Goal: Information Seeking & Learning: Learn about a topic

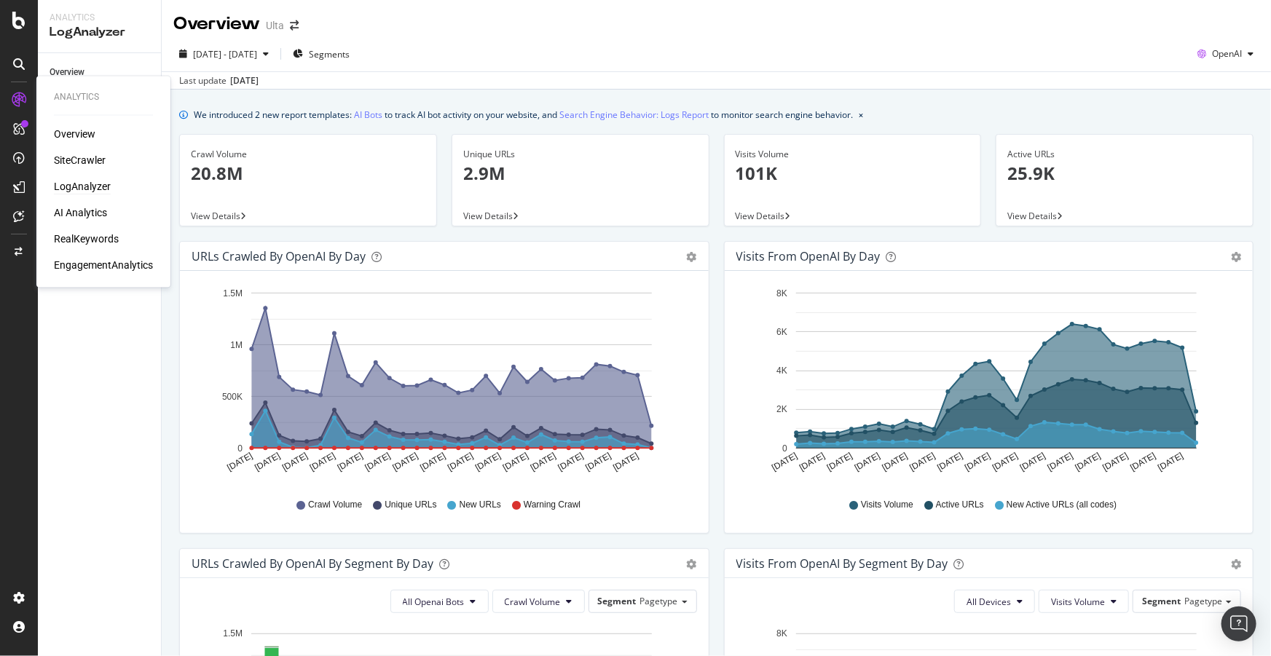
scroll to position [557, 0]
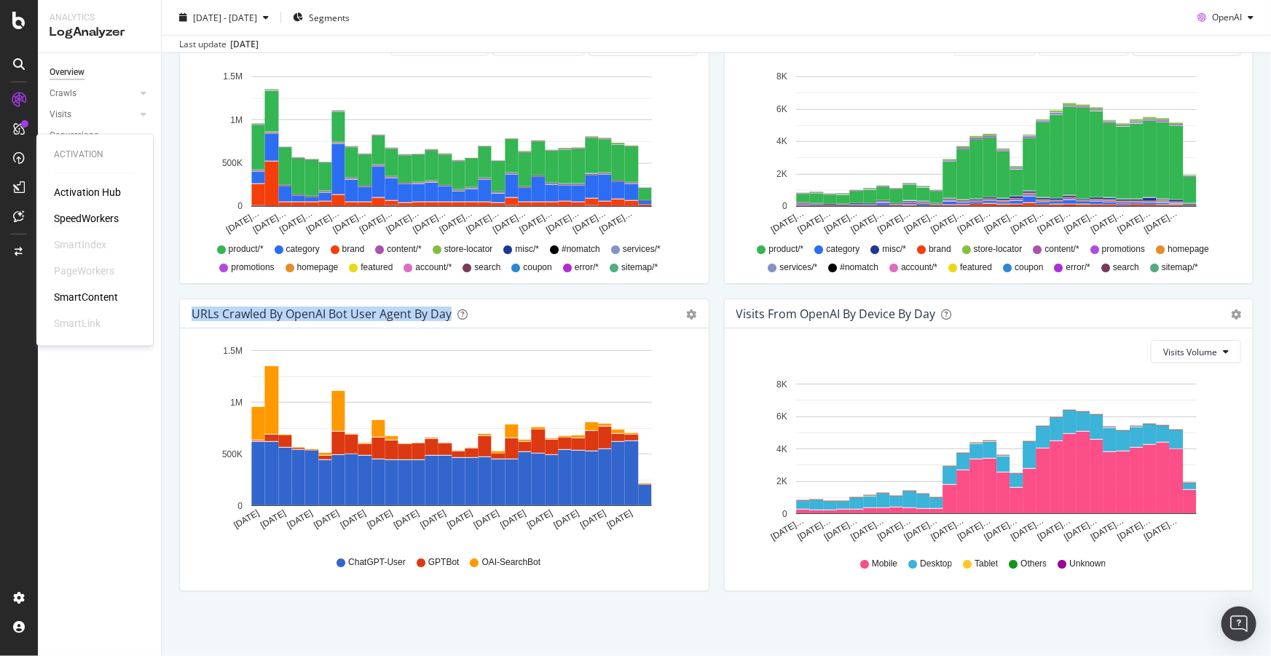
click at [68, 216] on div "SpeedWorkers" at bounding box center [86, 219] width 65 height 15
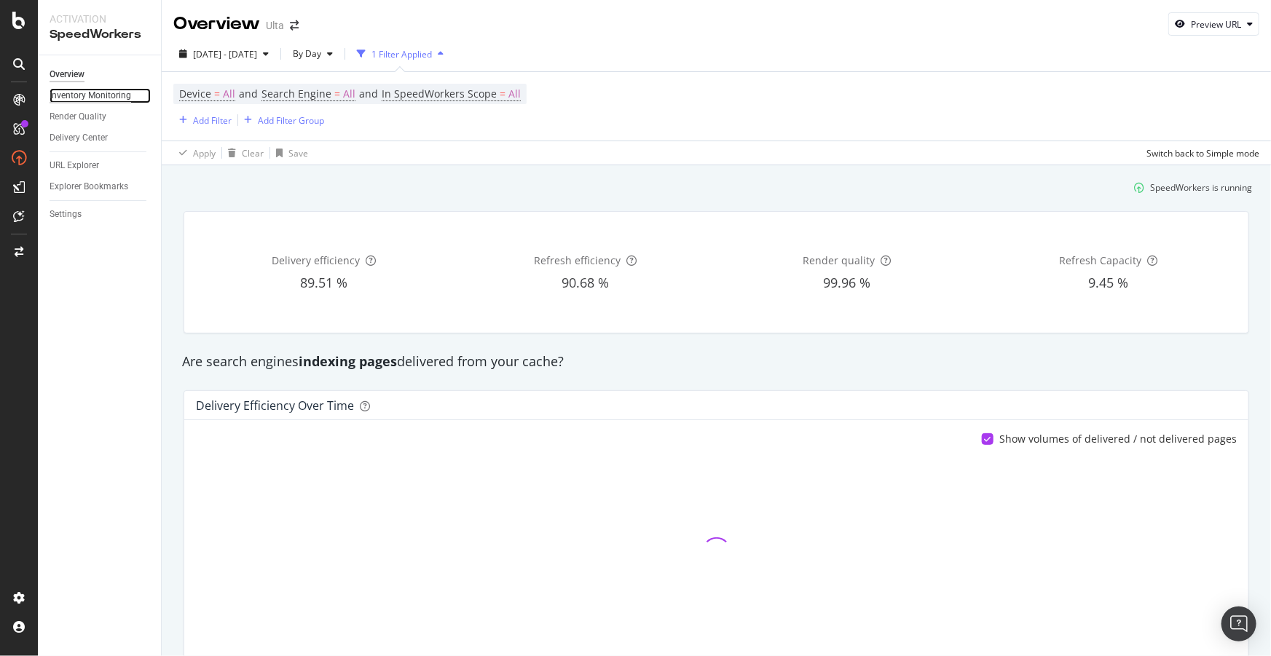
click at [71, 95] on div "Inventory Monitoring" at bounding box center [91, 95] width 82 height 15
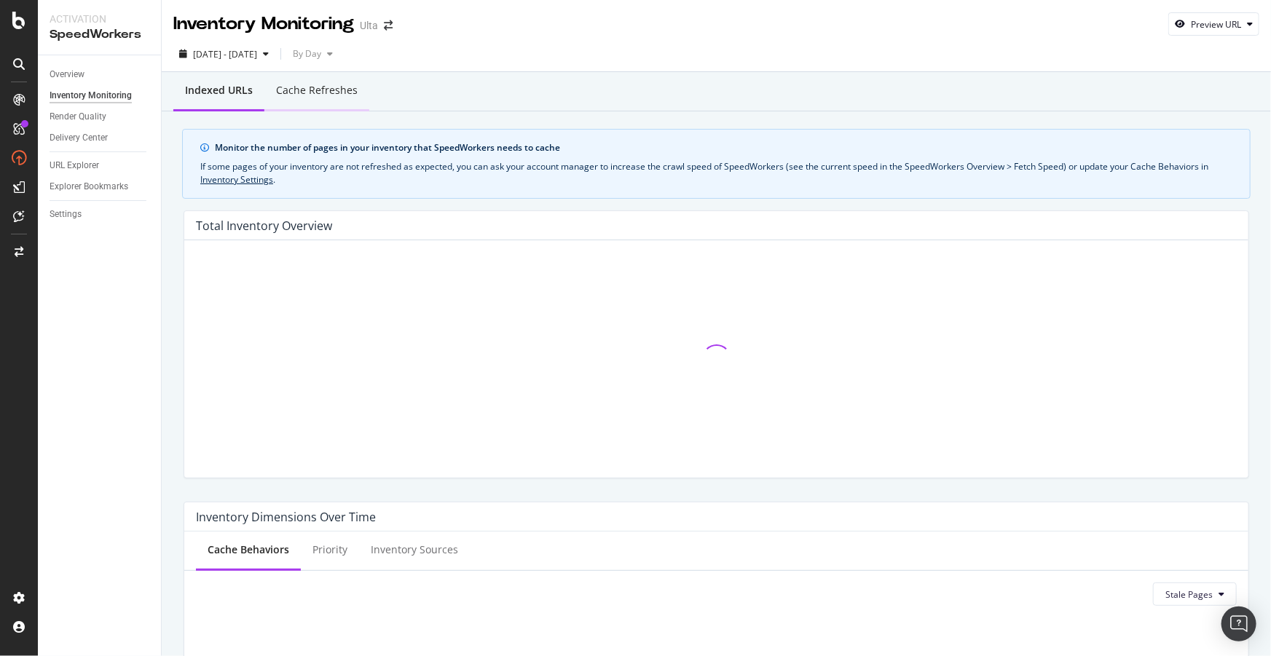
click at [302, 92] on div "Cache refreshes" at bounding box center [317, 90] width 82 height 15
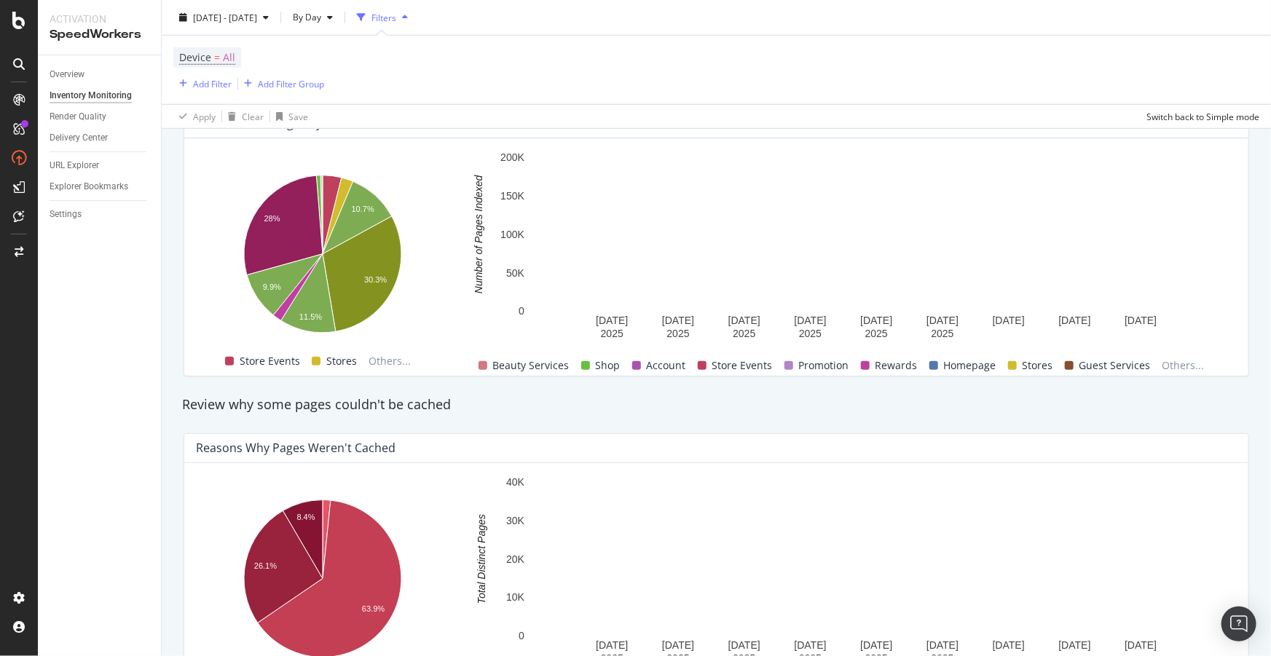
scroll to position [530, 0]
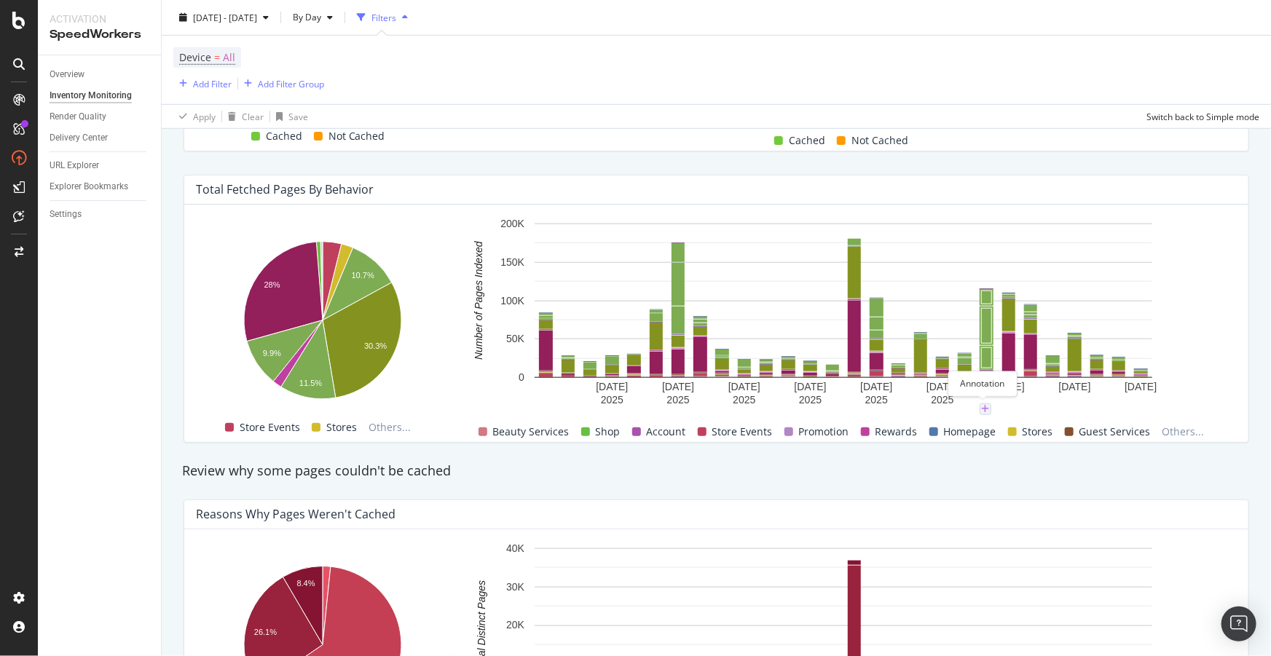
click at [982, 408] on icon "plus" at bounding box center [985, 409] width 8 height 9
click at [1024, 466] on div "Review why some pages couldn't be cached" at bounding box center [716, 471] width 1083 height 19
click at [983, 407] on icon "plus" at bounding box center [985, 409] width 8 height 9
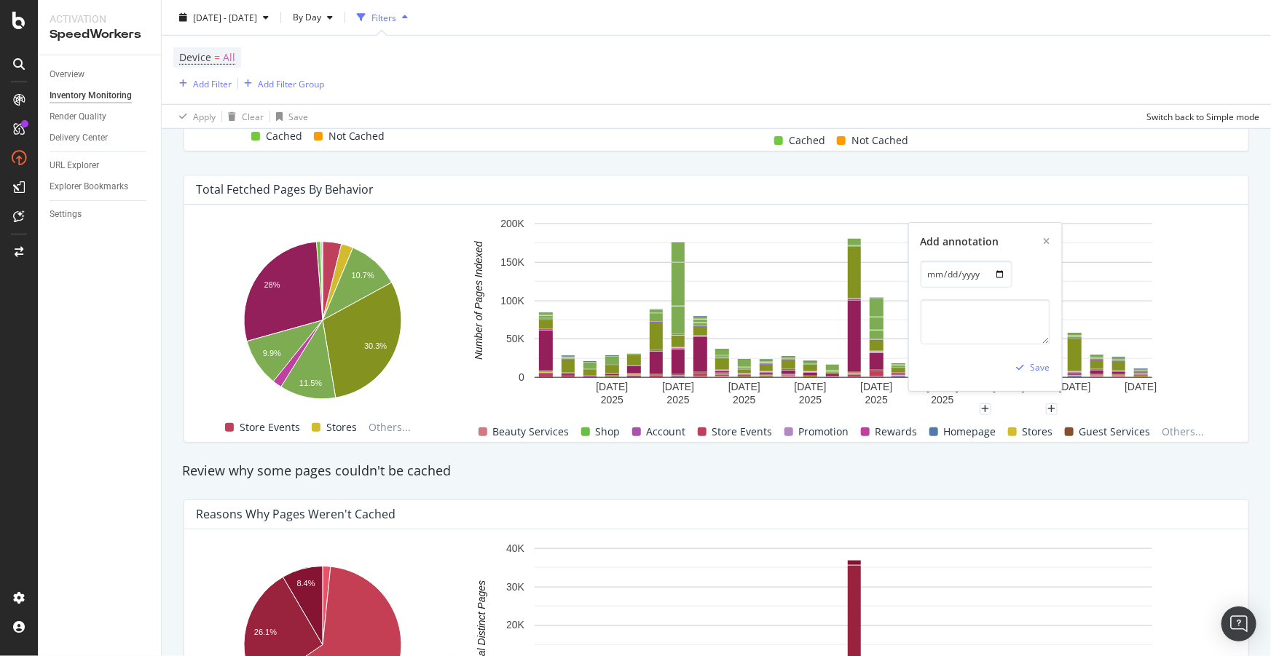
click at [1047, 397] on rect "A chart." at bounding box center [843, 312] width 772 height 193
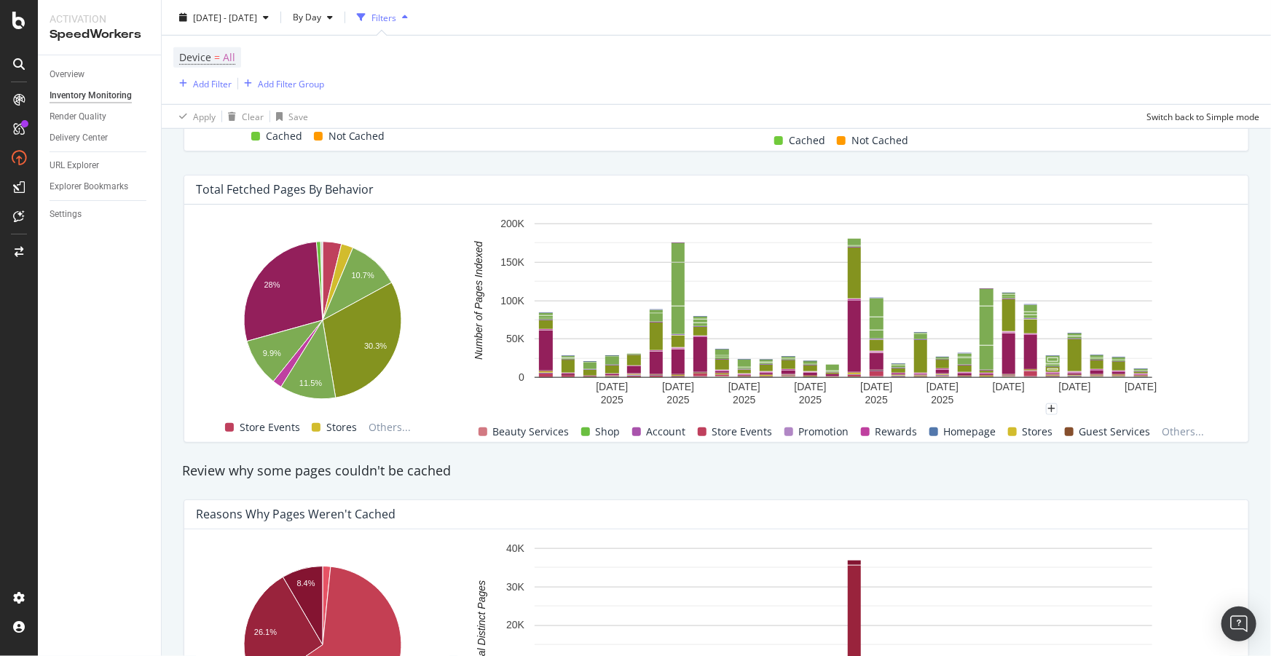
click at [1040, 463] on div "Review why some pages couldn't be cached" at bounding box center [716, 471] width 1083 height 19
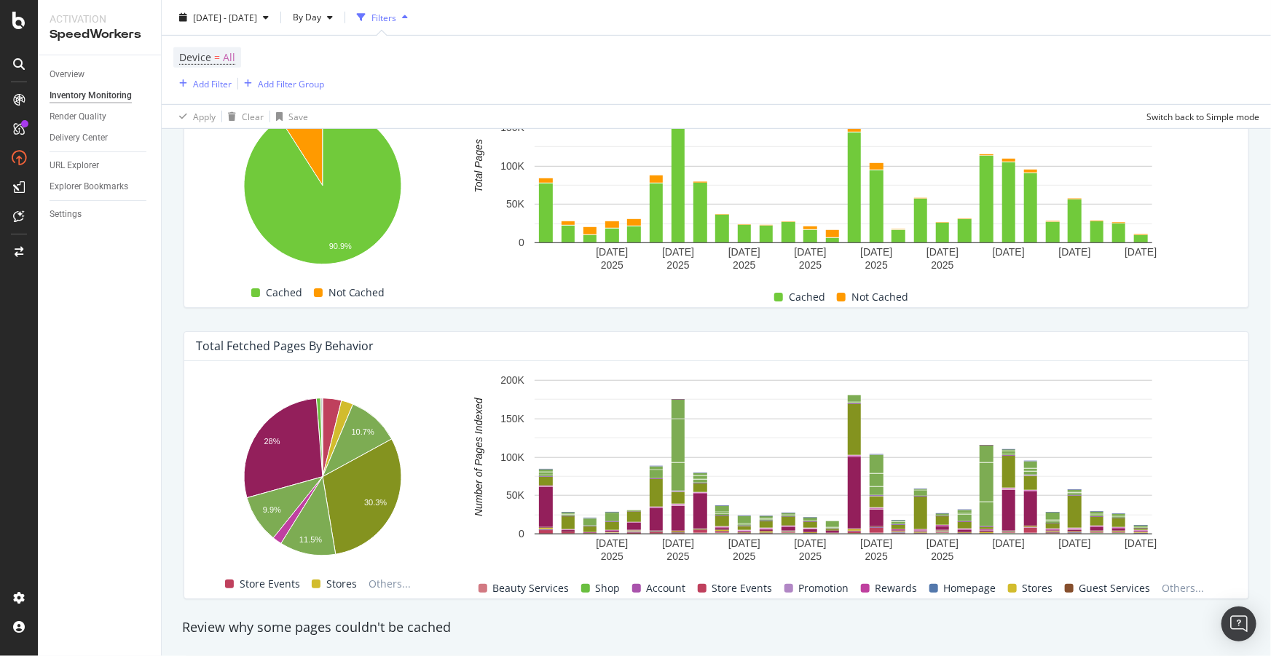
scroll to position [397, 0]
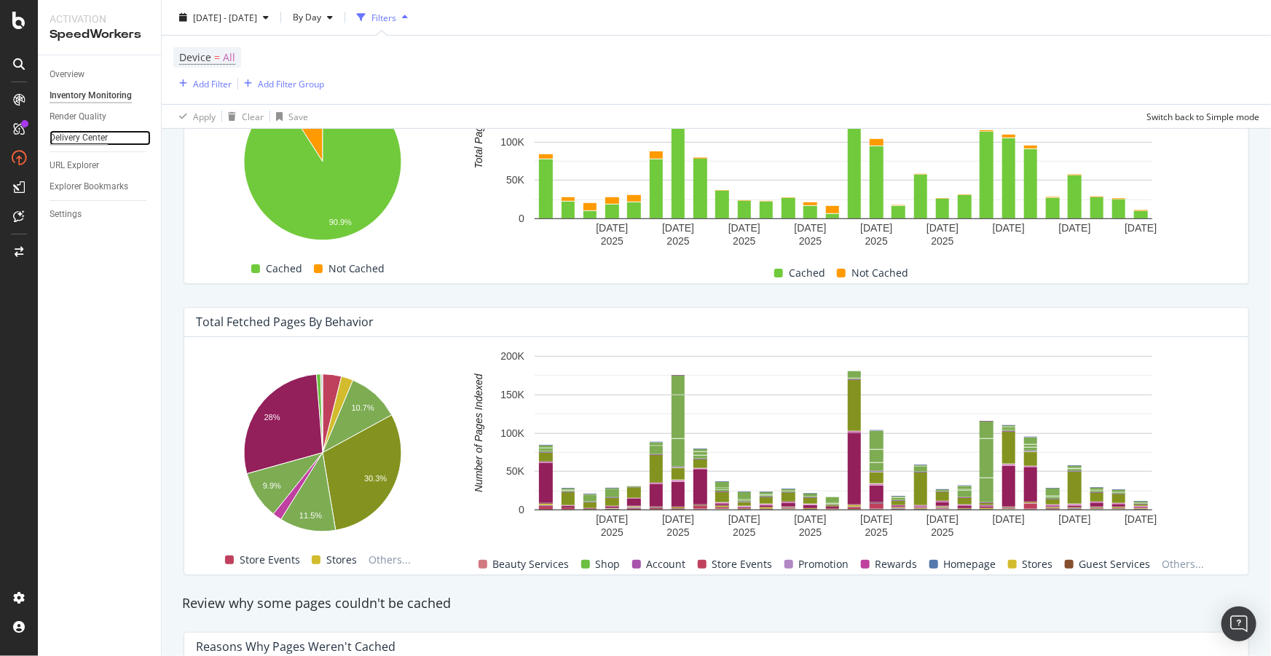
click at [78, 142] on div "Delivery Center" at bounding box center [79, 137] width 58 height 15
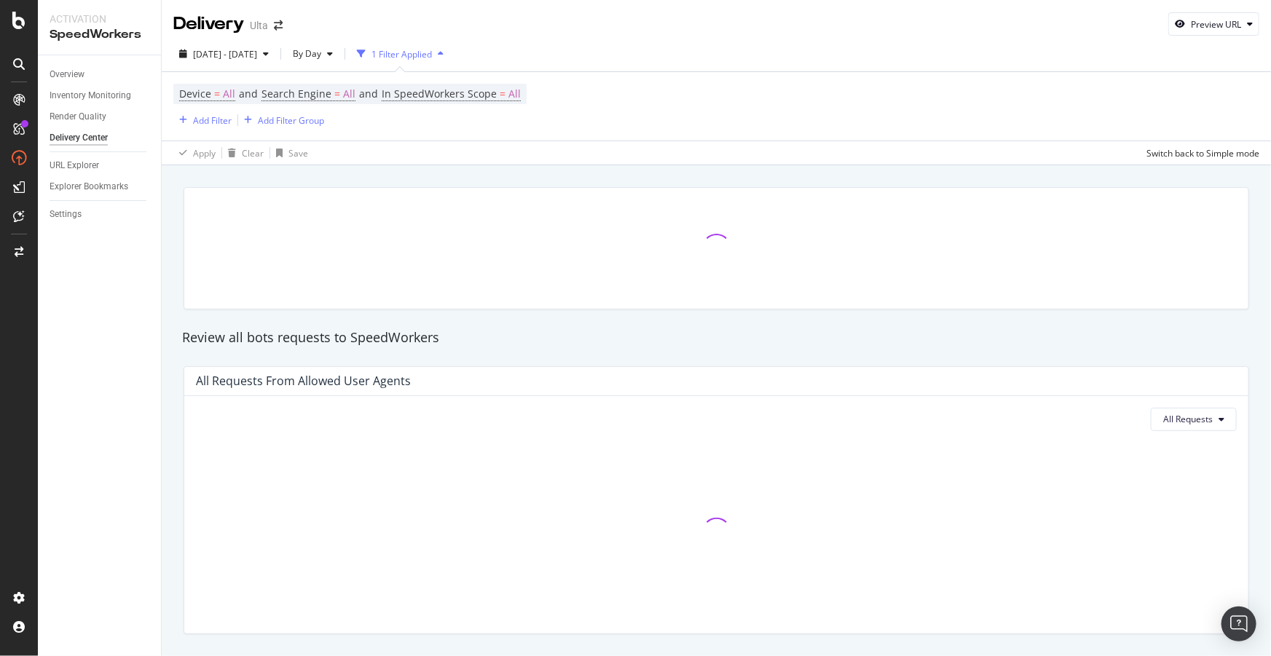
drag, startPoint x: 371, startPoint y: 283, endPoint x: 318, endPoint y: 173, distance: 122.5
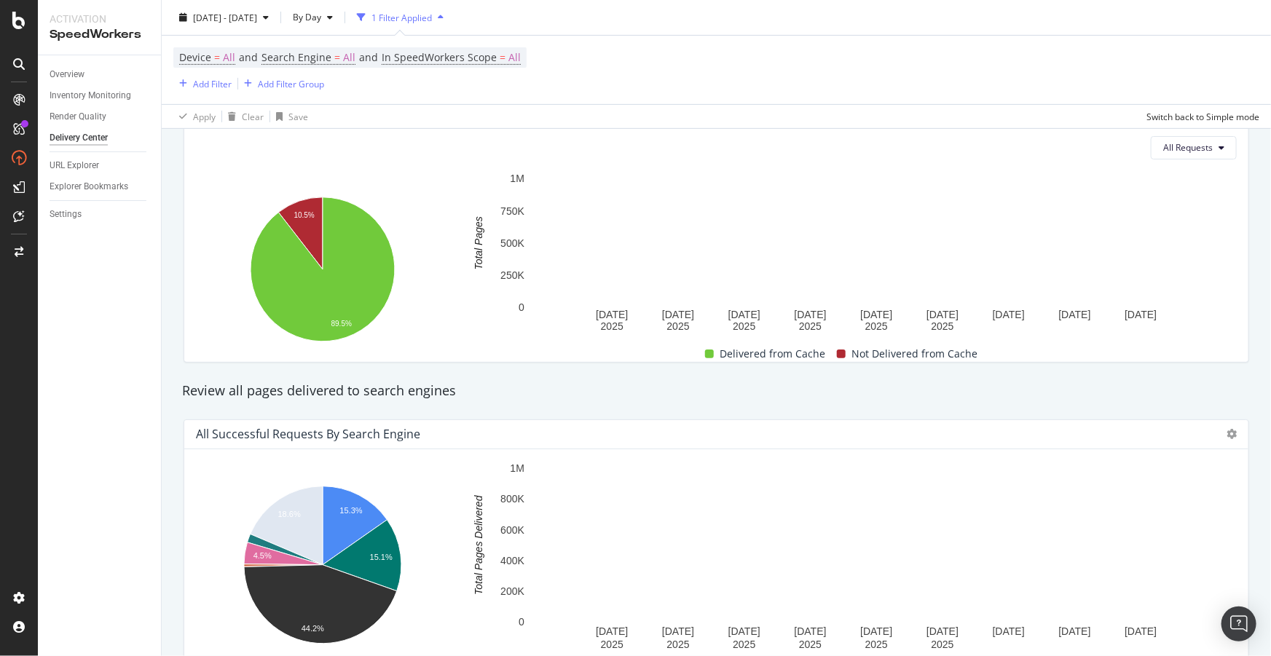
scroll to position [198, 0]
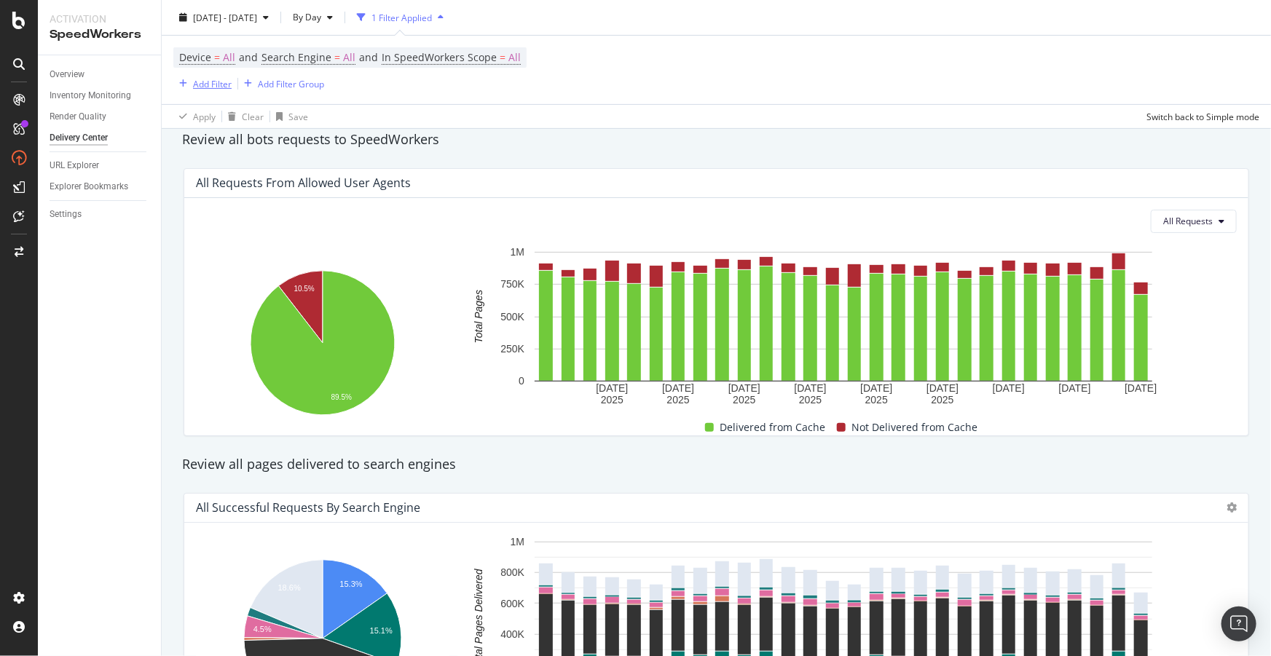
click at [211, 87] on div "Add Filter" at bounding box center [212, 83] width 39 height 12
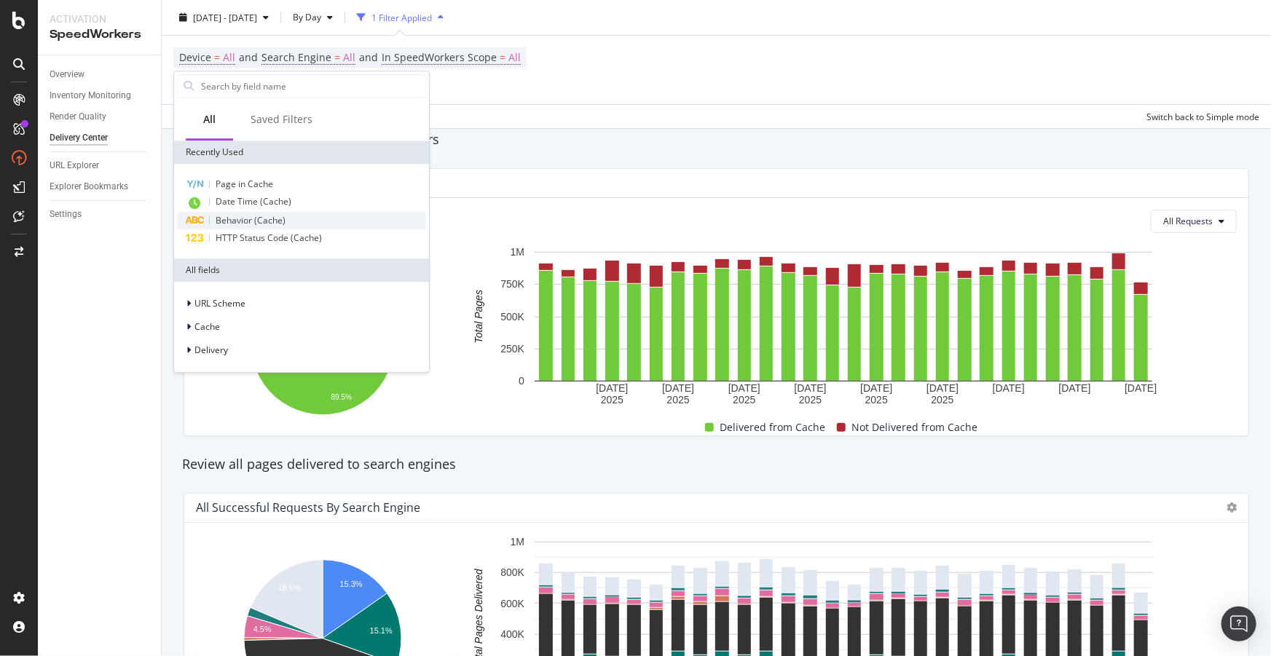
click at [284, 219] on div "Behavior (Cache)" at bounding box center [301, 220] width 249 height 17
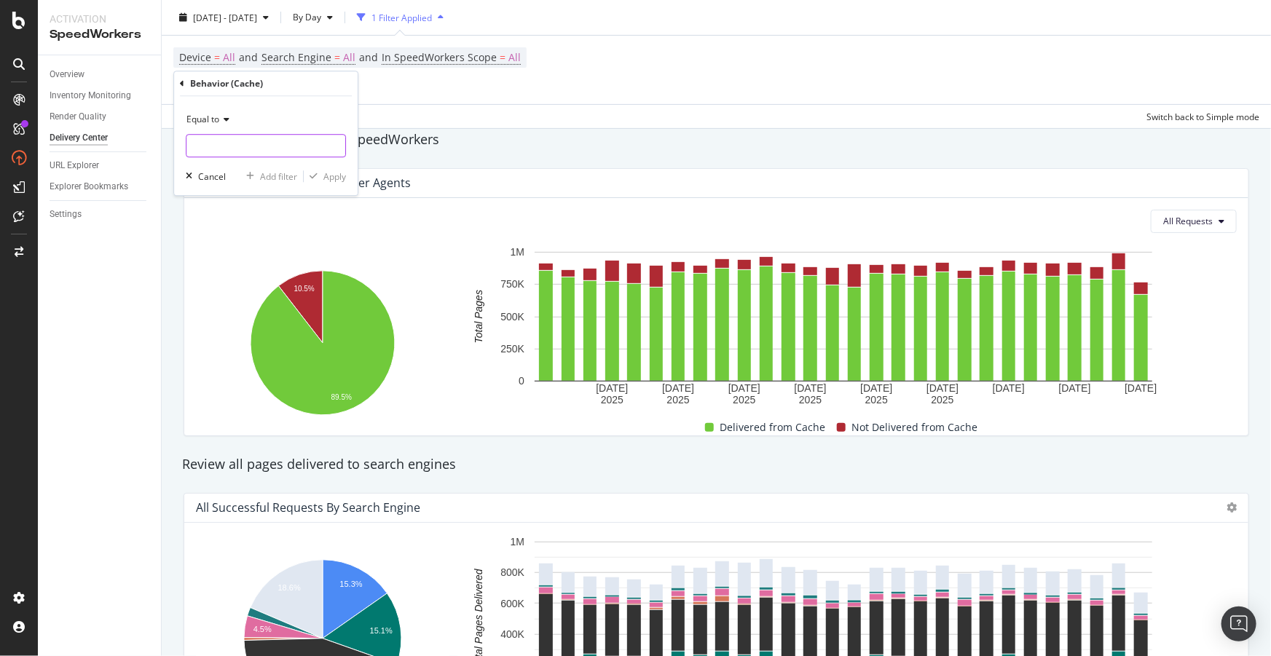
click at [225, 136] on input "text" at bounding box center [265, 145] width 159 height 23
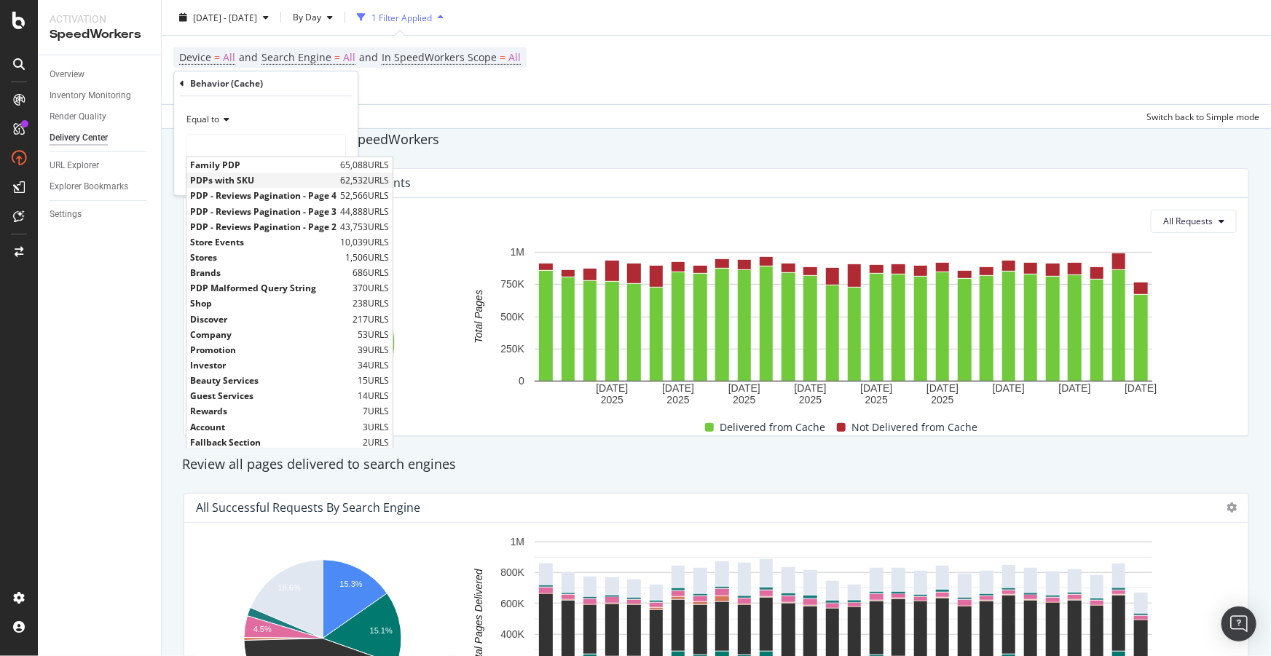
click at [233, 176] on span "PDPs with SKU" at bounding box center [263, 181] width 146 height 12
type input "PDPs with SKU"
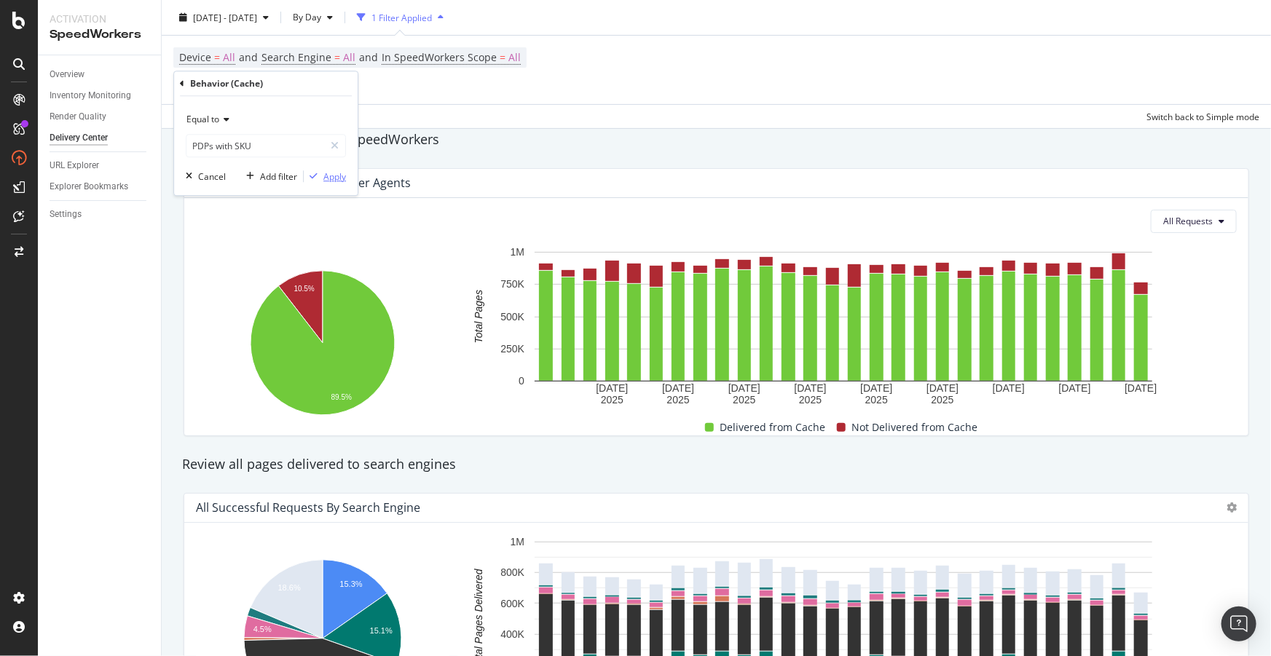
click at [319, 175] on div "button" at bounding box center [314, 176] width 20 height 9
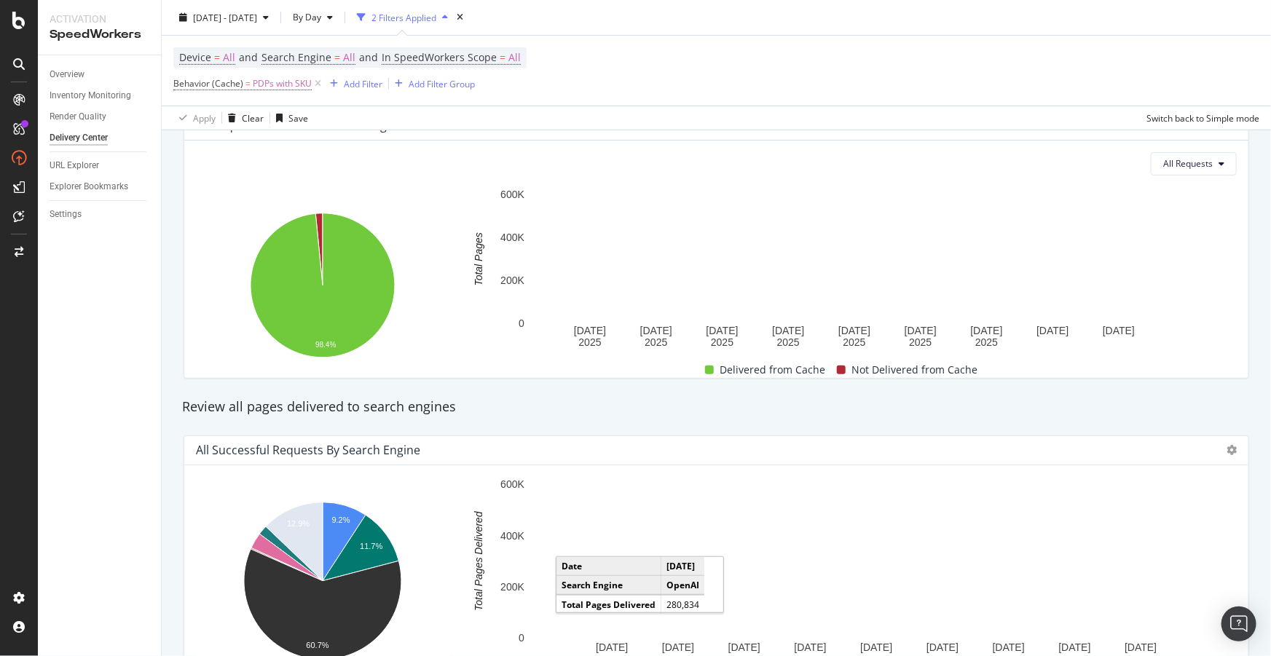
scroll to position [201, 0]
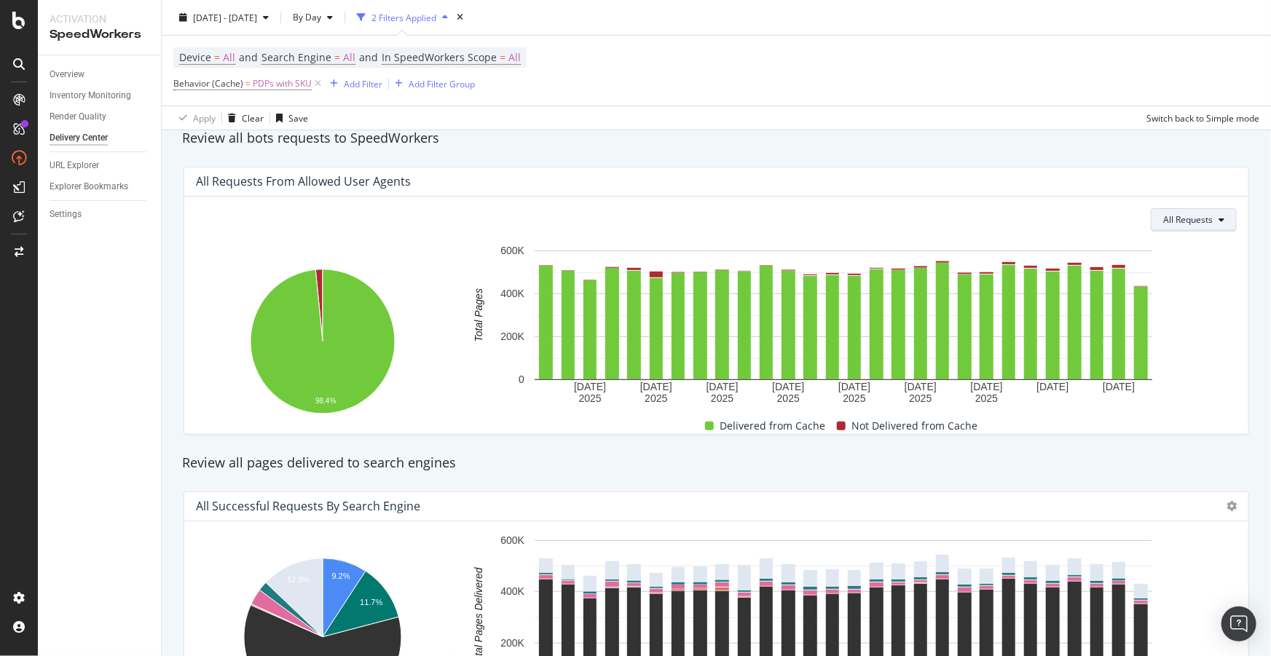
click at [1165, 225] on span "All Requests" at bounding box center [1188, 219] width 50 height 12
click at [1196, 306] on span "Not Delivered" at bounding box center [1205, 302] width 56 height 13
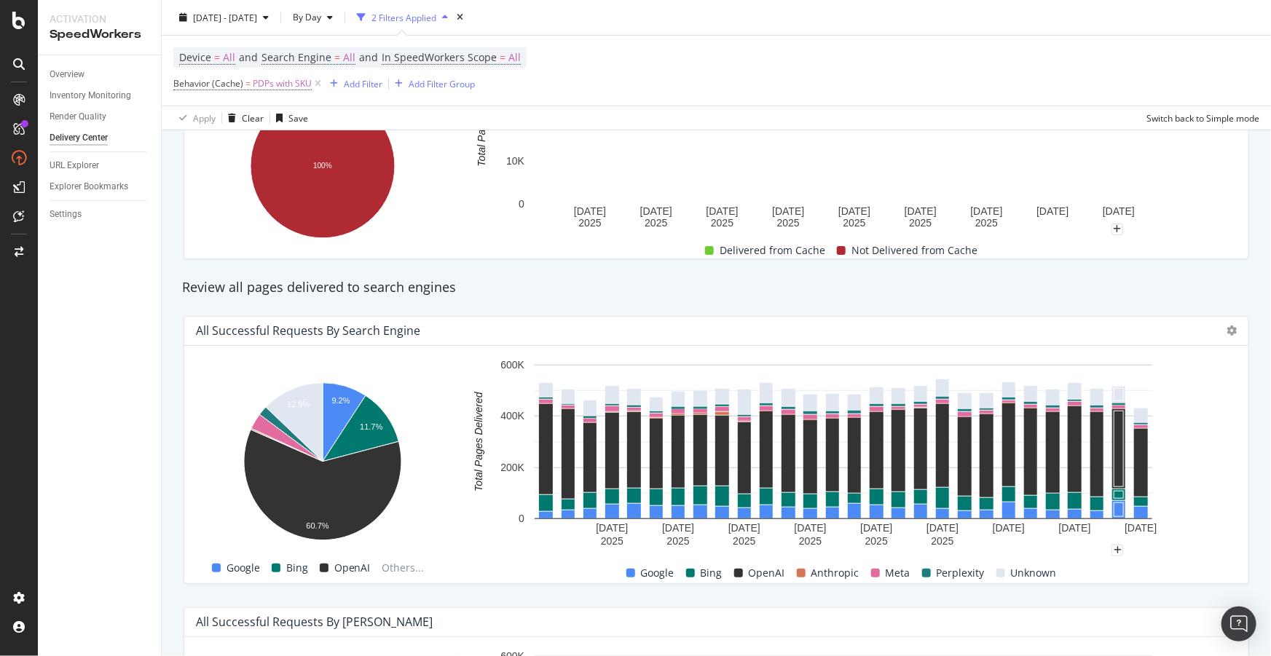
scroll to position [400, 0]
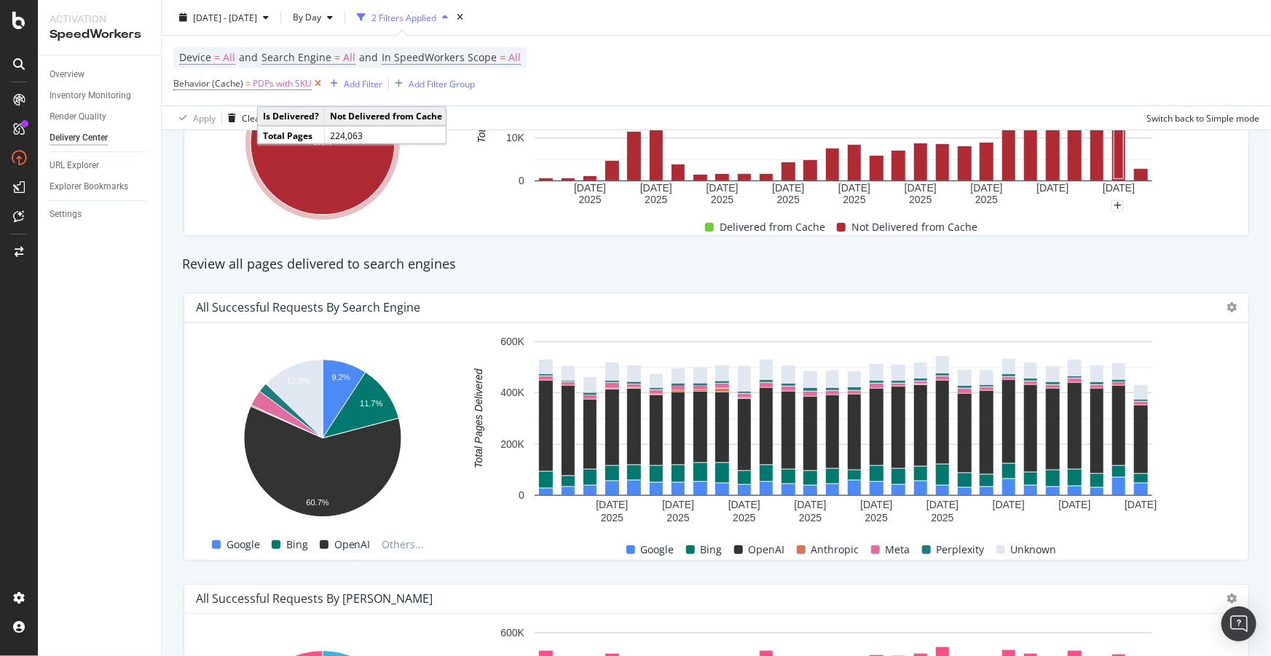
click at [321, 81] on icon at bounding box center [318, 83] width 12 height 15
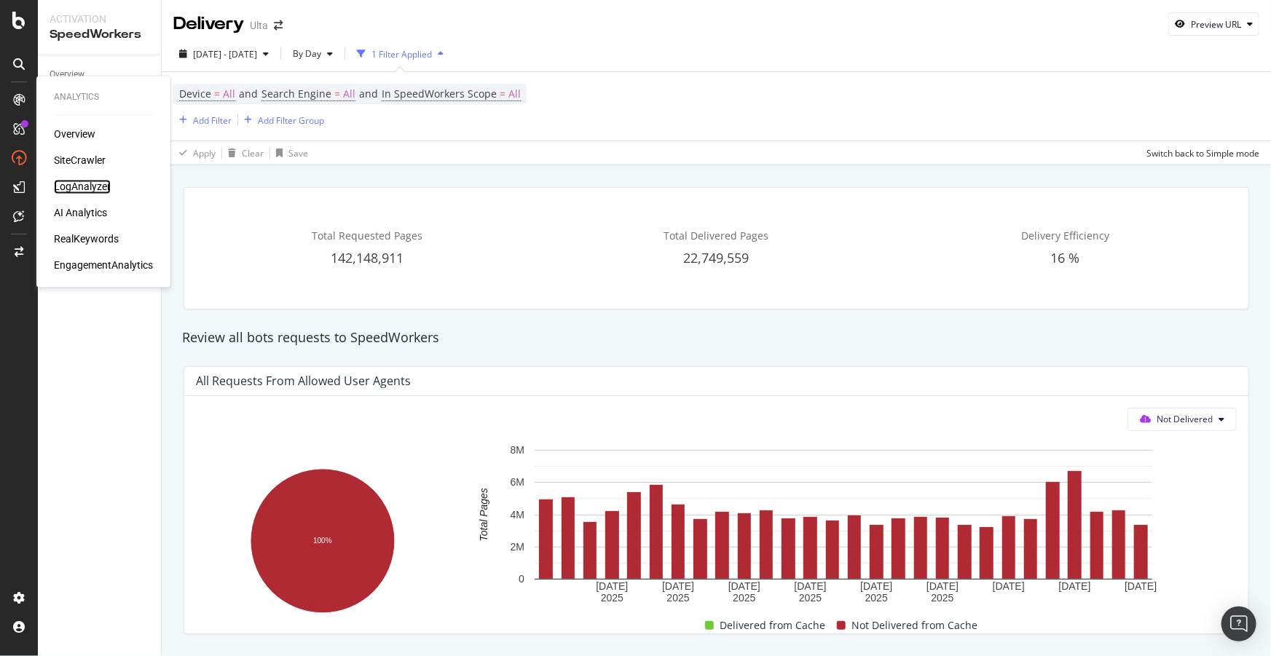
click at [71, 183] on div "LogAnalyzer" at bounding box center [82, 187] width 57 height 15
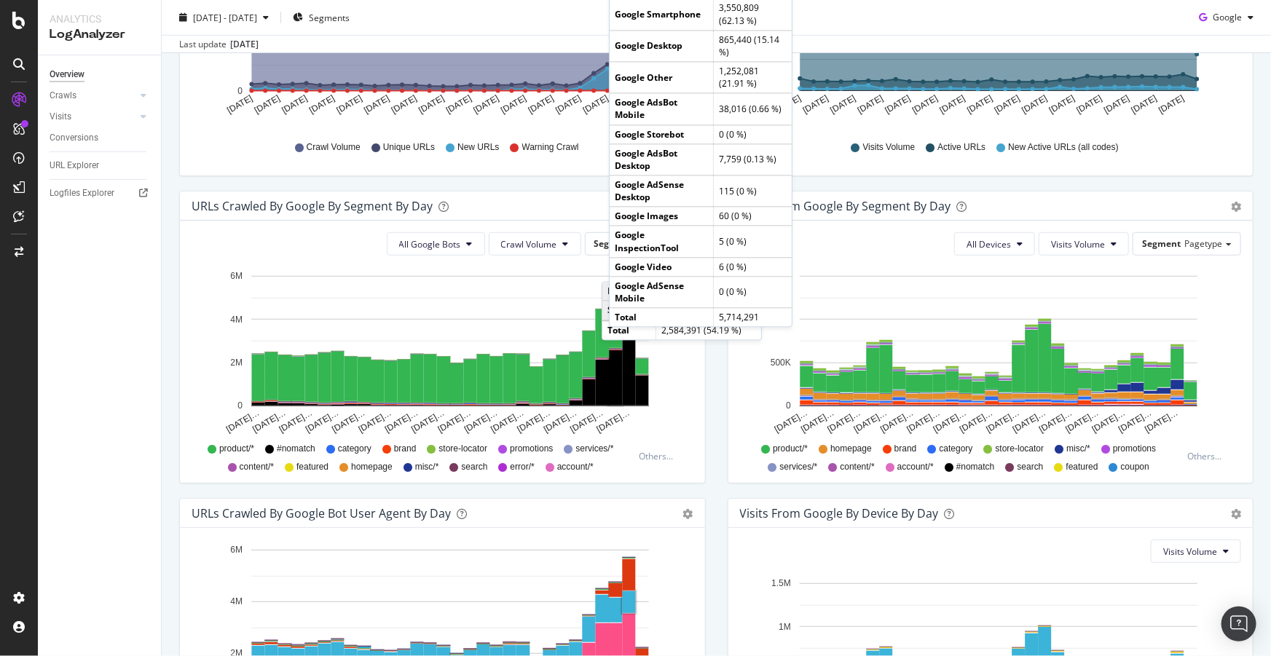
scroll to position [292, 0]
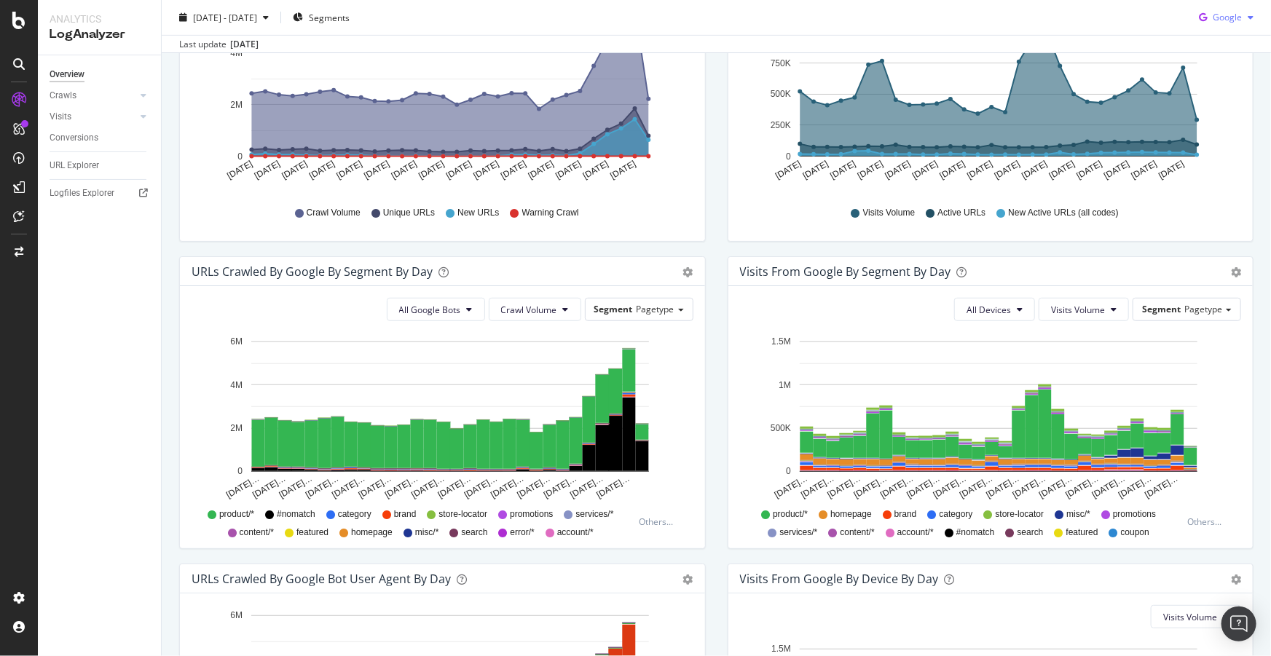
click at [1224, 20] on span "Google" at bounding box center [1227, 17] width 29 height 12
click at [1220, 131] on span "Other AI Bots" at bounding box center [1228, 127] width 54 height 13
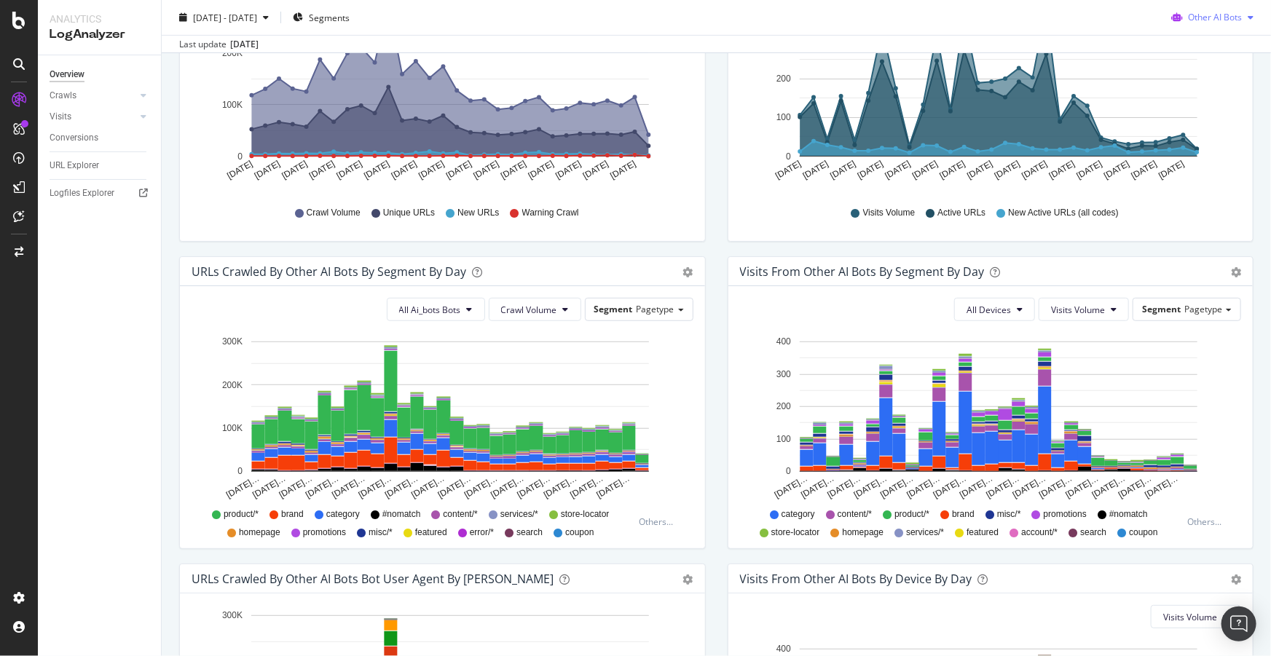
click at [1209, 21] on span "Other AI Bots" at bounding box center [1215, 17] width 54 height 12
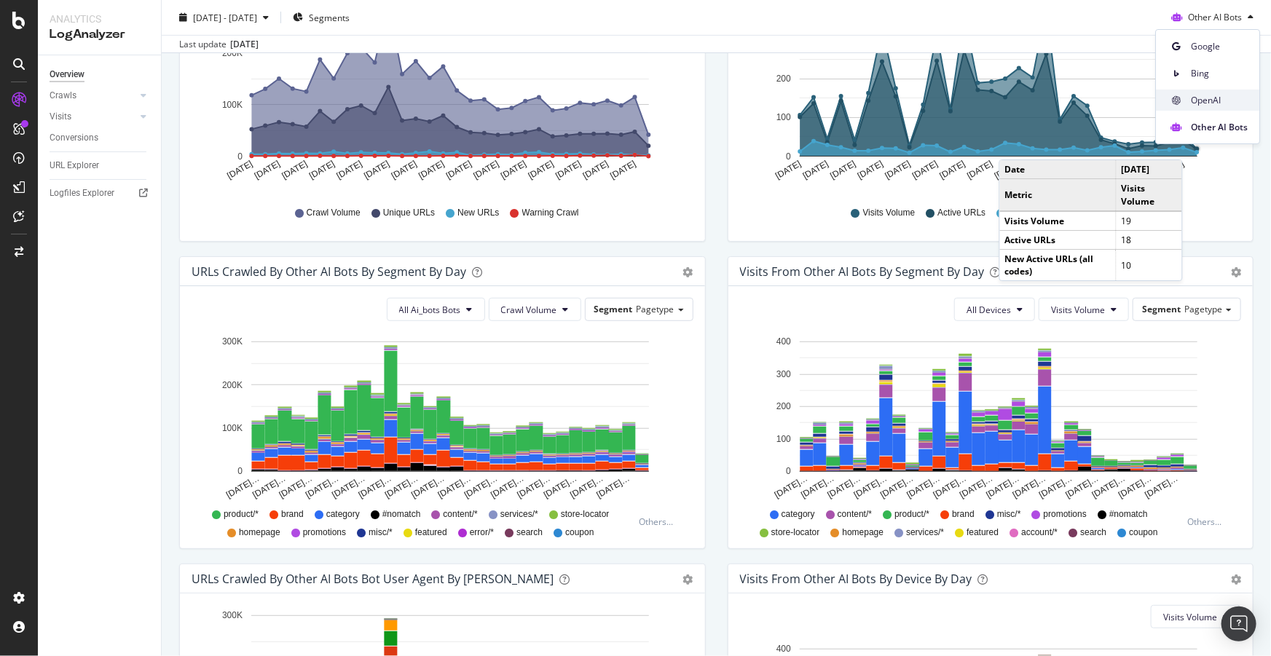
click at [1210, 100] on span "OpenAI" at bounding box center [1219, 100] width 57 height 13
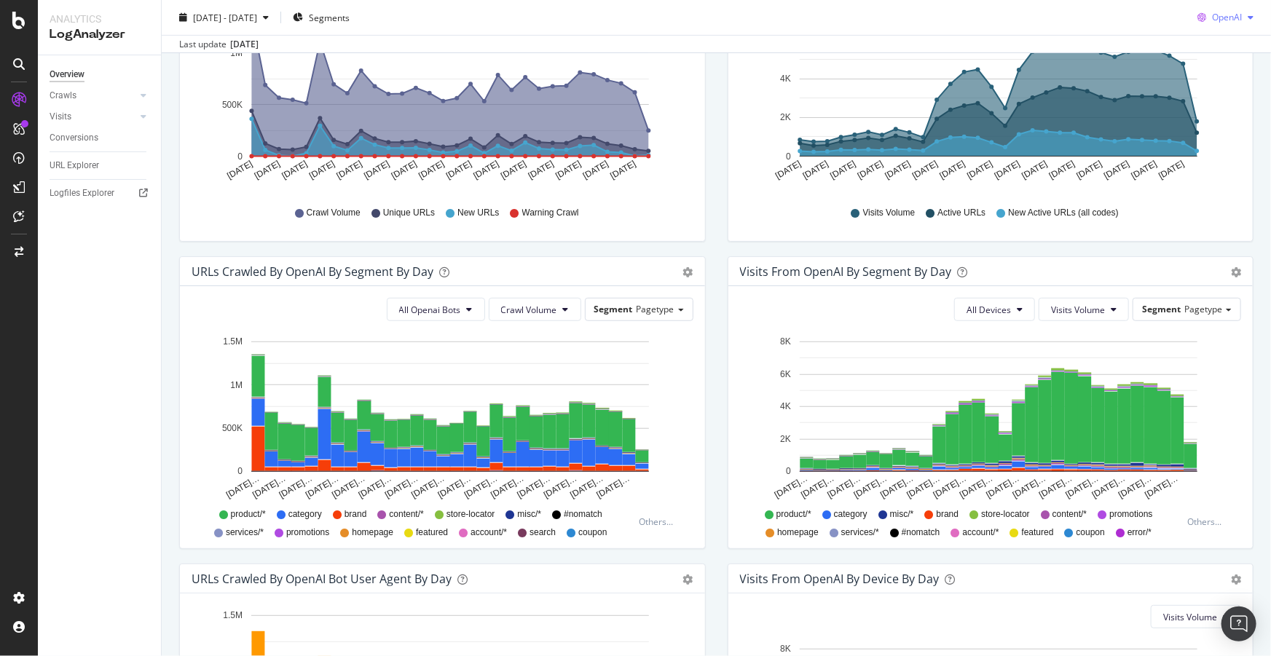
click at [1242, 16] on div "button" at bounding box center [1250, 17] width 17 height 9
click at [1208, 49] on span "Google" at bounding box center [1227, 46] width 54 height 13
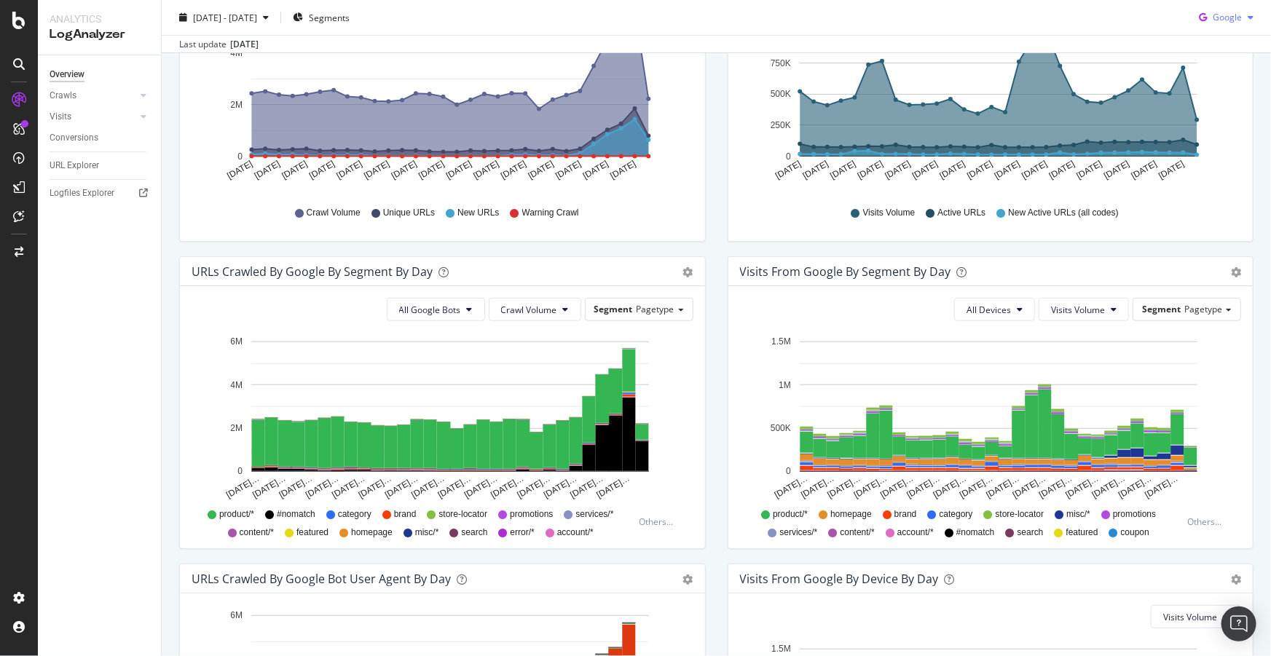
click at [1215, 14] on span "Google" at bounding box center [1227, 17] width 29 height 12
click at [1201, 130] on span "Other AI Bots" at bounding box center [1228, 127] width 54 height 13
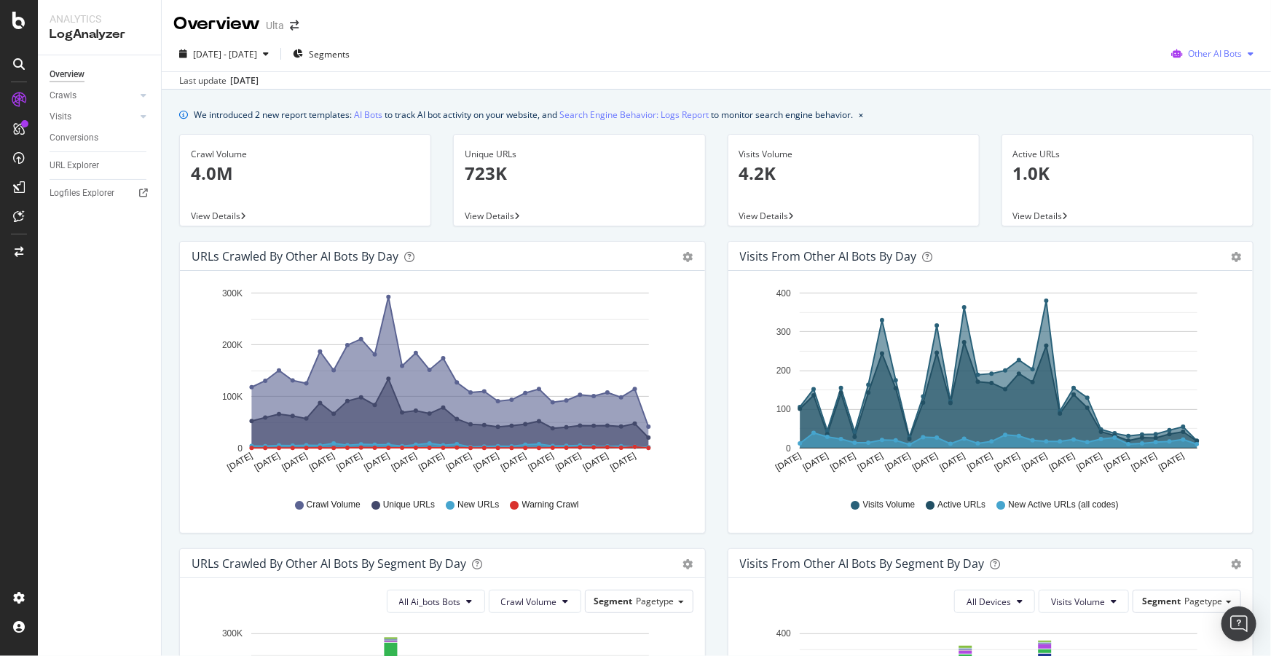
click at [1206, 57] on span "Other AI Bots" at bounding box center [1215, 53] width 54 height 12
click at [1206, 106] on span "Bing" at bounding box center [1219, 109] width 57 height 13
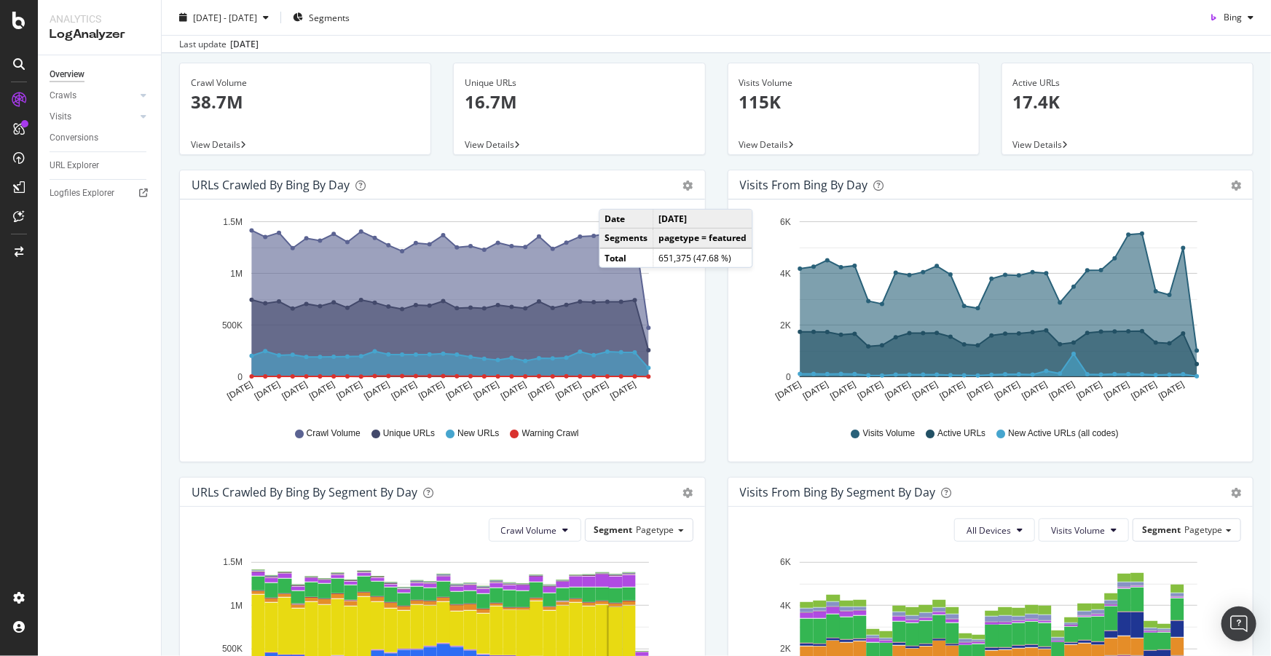
scroll to position [66, 0]
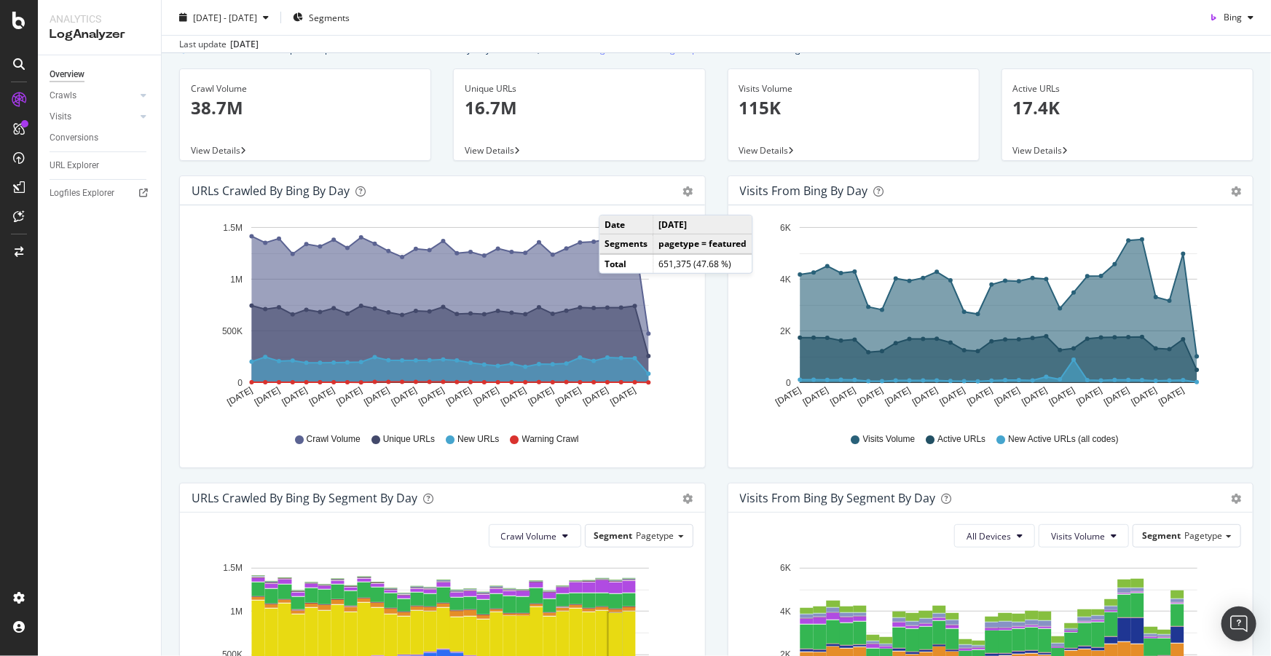
click at [707, 352] on div "URLs Crawled by Bing by day Area Table Hold CTRL while clicking to filter the r…" at bounding box center [442, 329] width 549 height 307
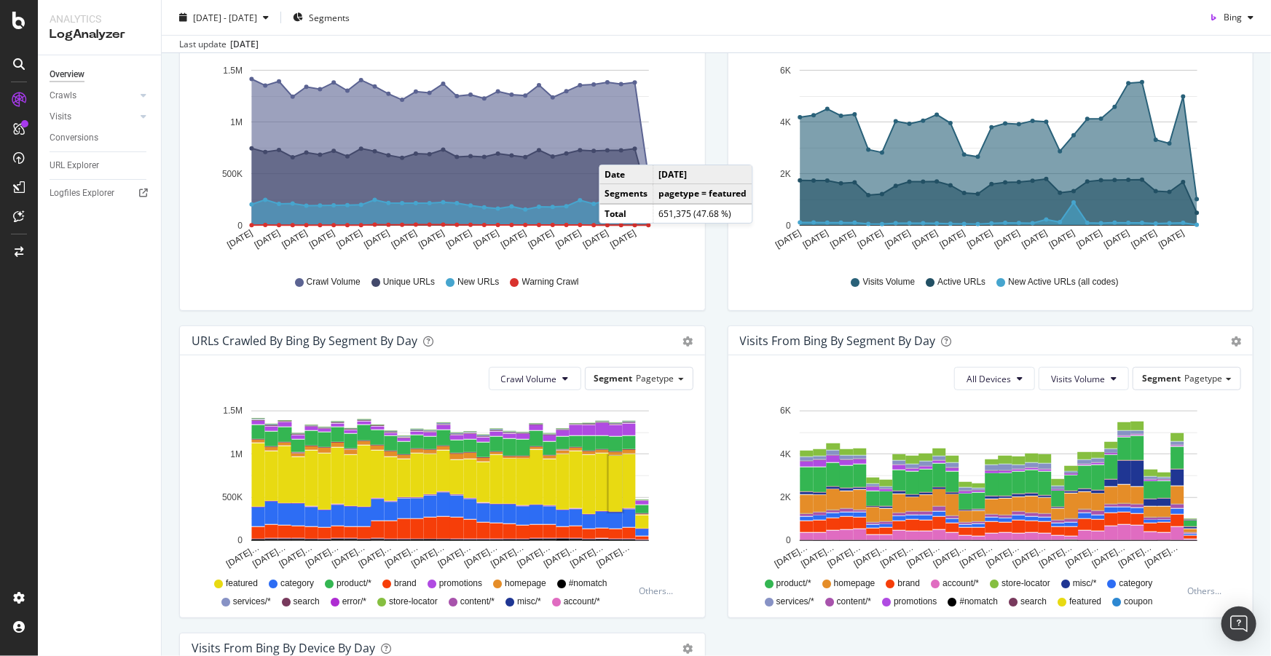
scroll to position [264, 0]
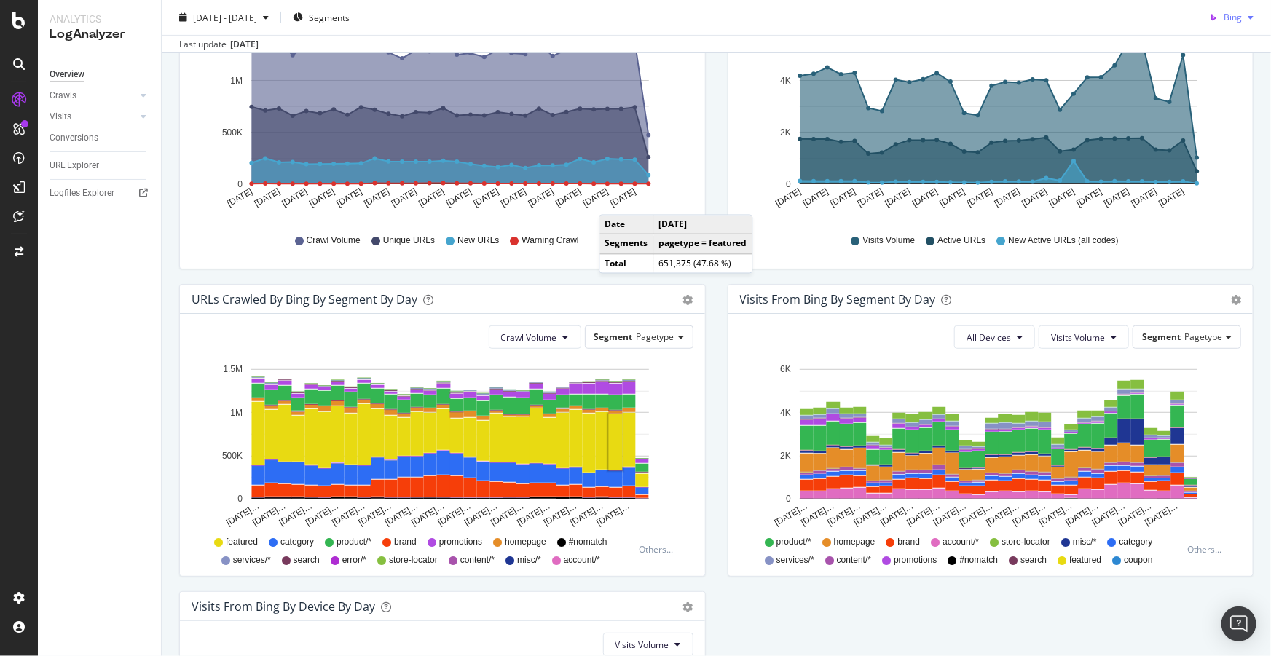
click at [1224, 17] on span "Bing" at bounding box center [1233, 17] width 18 height 12
click at [1217, 93] on div "OpenAI" at bounding box center [1216, 100] width 101 height 21
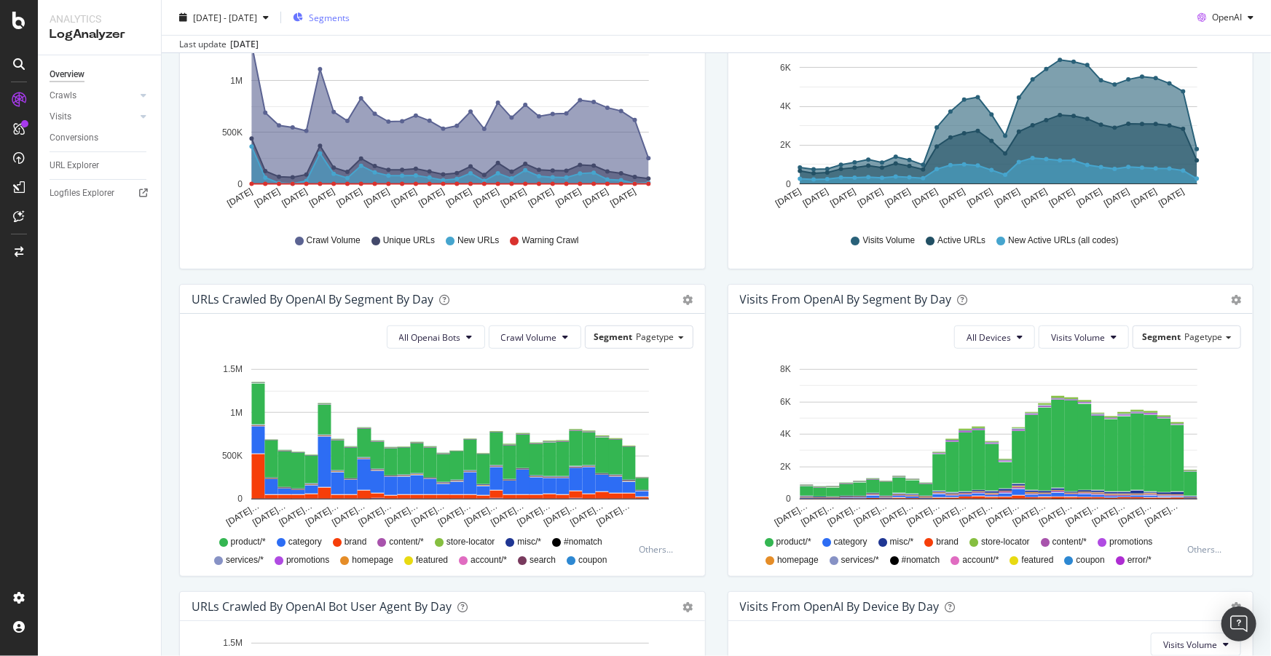
click at [349, 14] on span "Segments" at bounding box center [329, 17] width 41 height 12
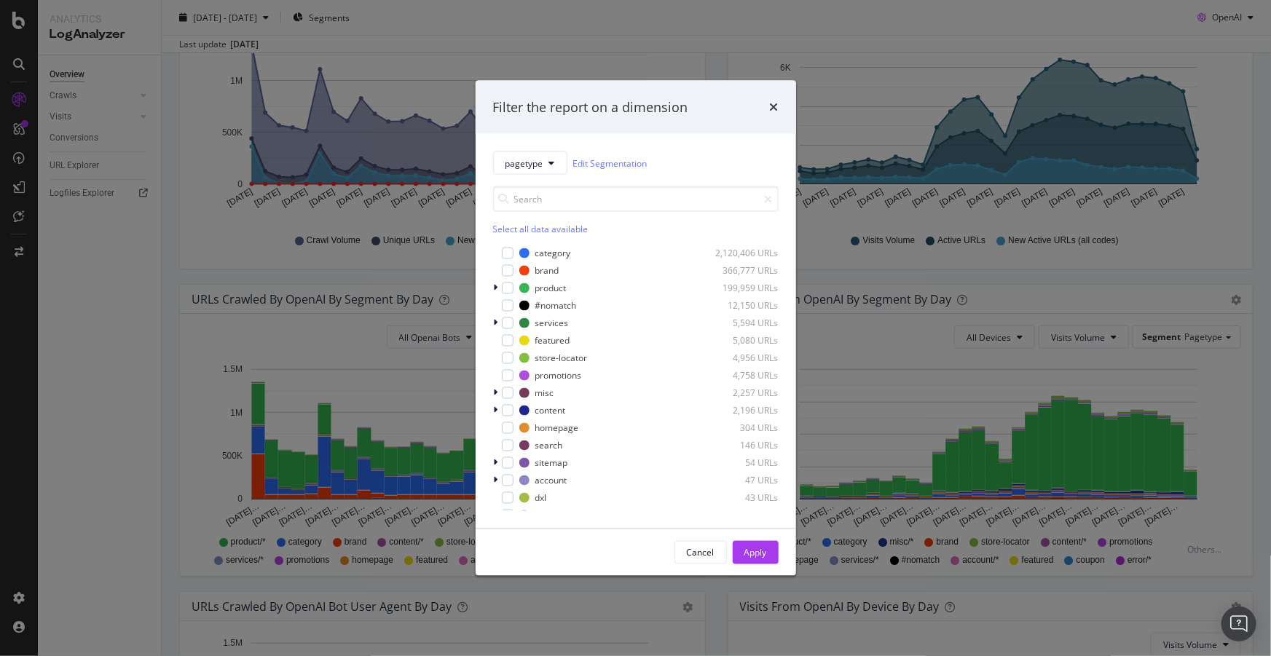
click at [492, 288] on div "pagetype Edit Segmentation Select all data available category 2,120,406 URLs br…" at bounding box center [636, 331] width 321 height 395
click at [497, 288] on icon "modal" at bounding box center [496, 288] width 4 height 9
click at [519, 342] on div "modal" at bounding box center [517, 341] width 12 height 12
click at [754, 548] on div "Apply" at bounding box center [755, 552] width 23 height 12
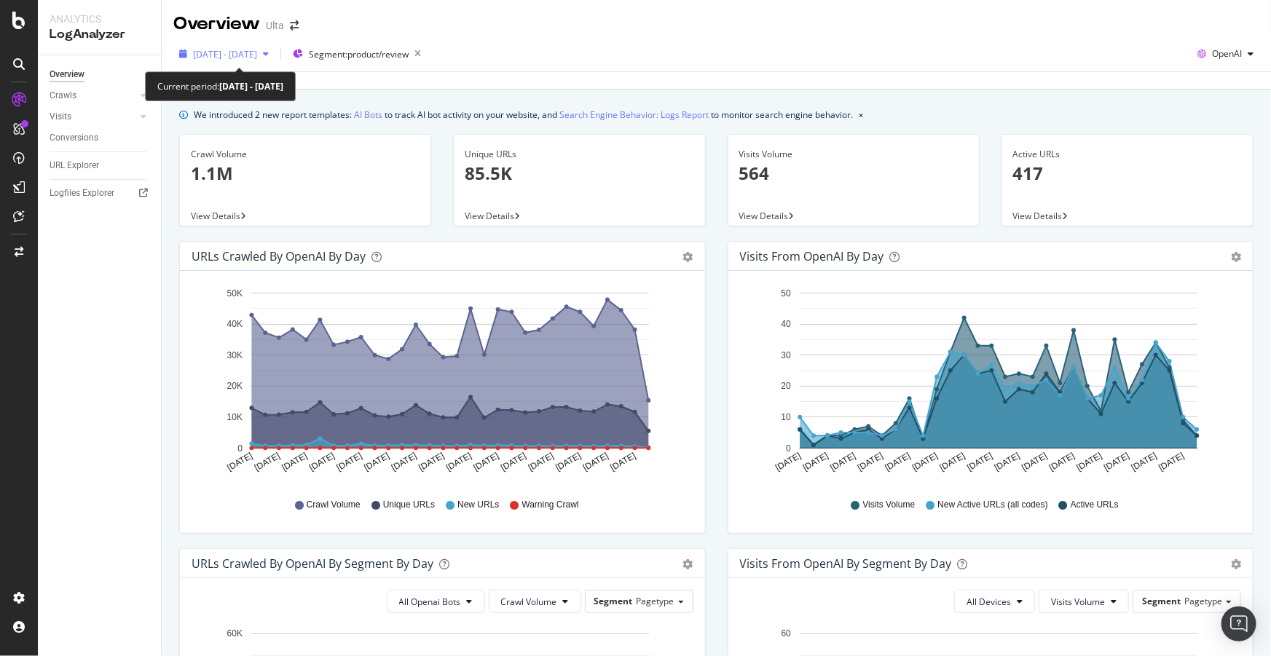
click at [229, 49] on span "2025 Sep. 8th - Oct. 7th" at bounding box center [225, 54] width 64 height 12
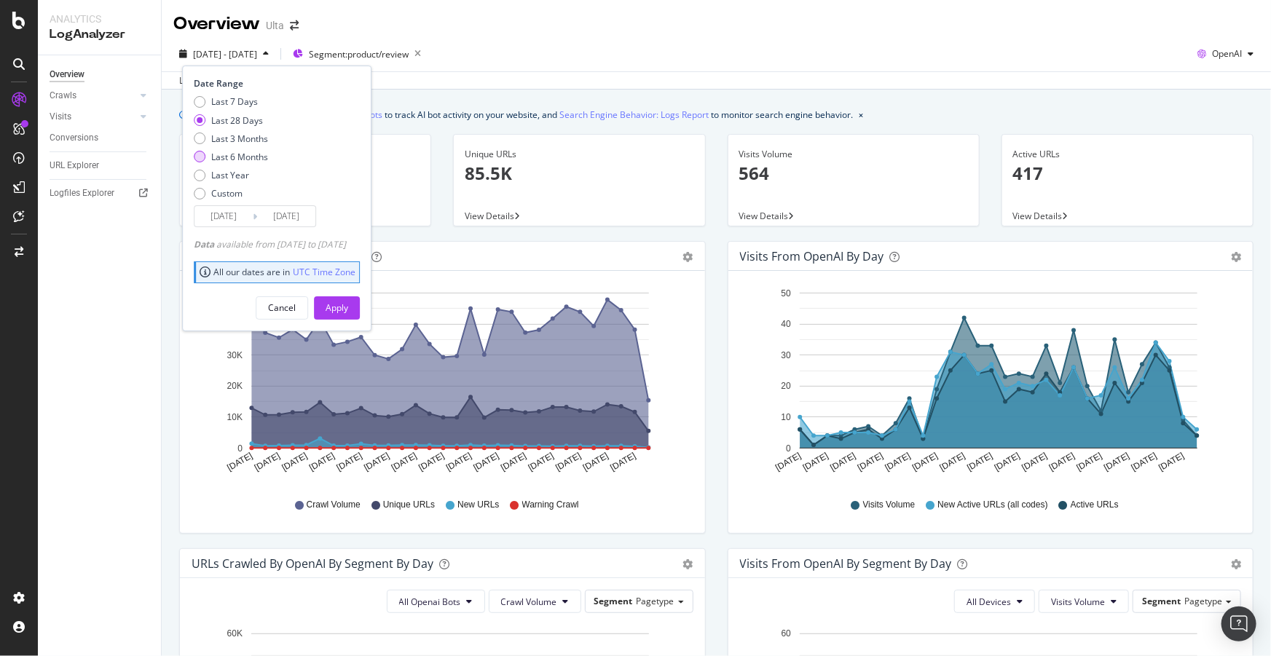
click at [237, 152] on div "Last 6 Months" at bounding box center [239, 157] width 57 height 12
type input "2025/04/08"
click at [348, 312] on div "Apply" at bounding box center [337, 308] width 23 height 12
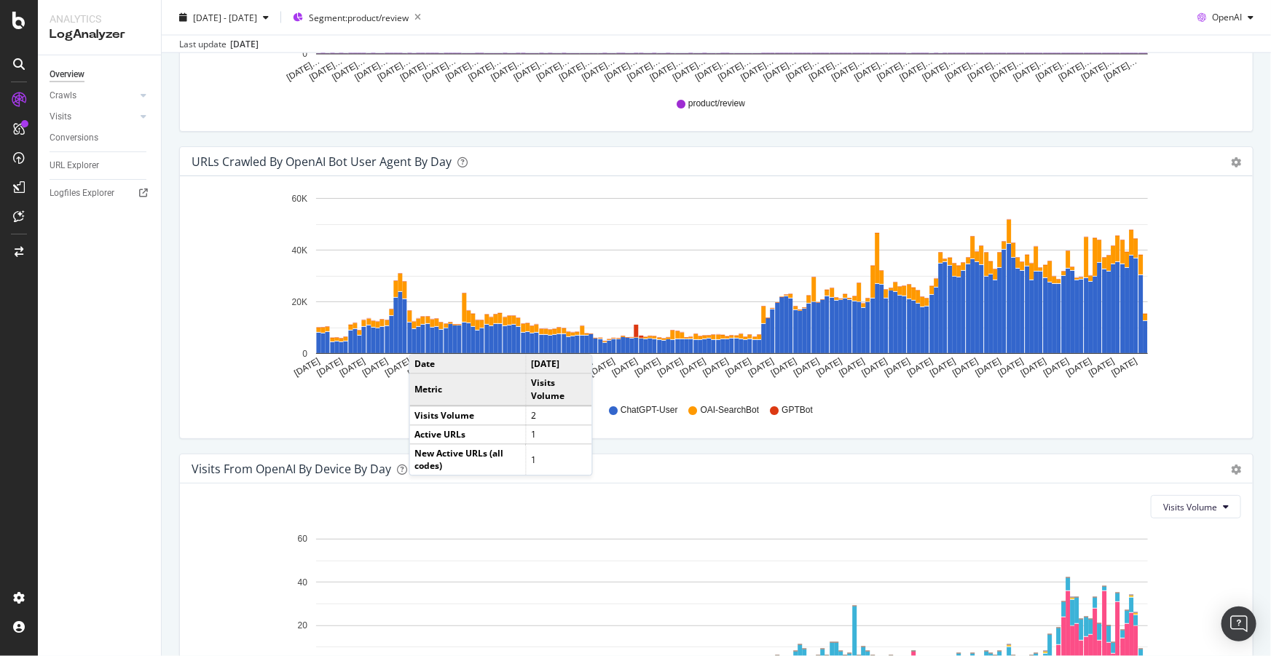
scroll to position [1347, 0]
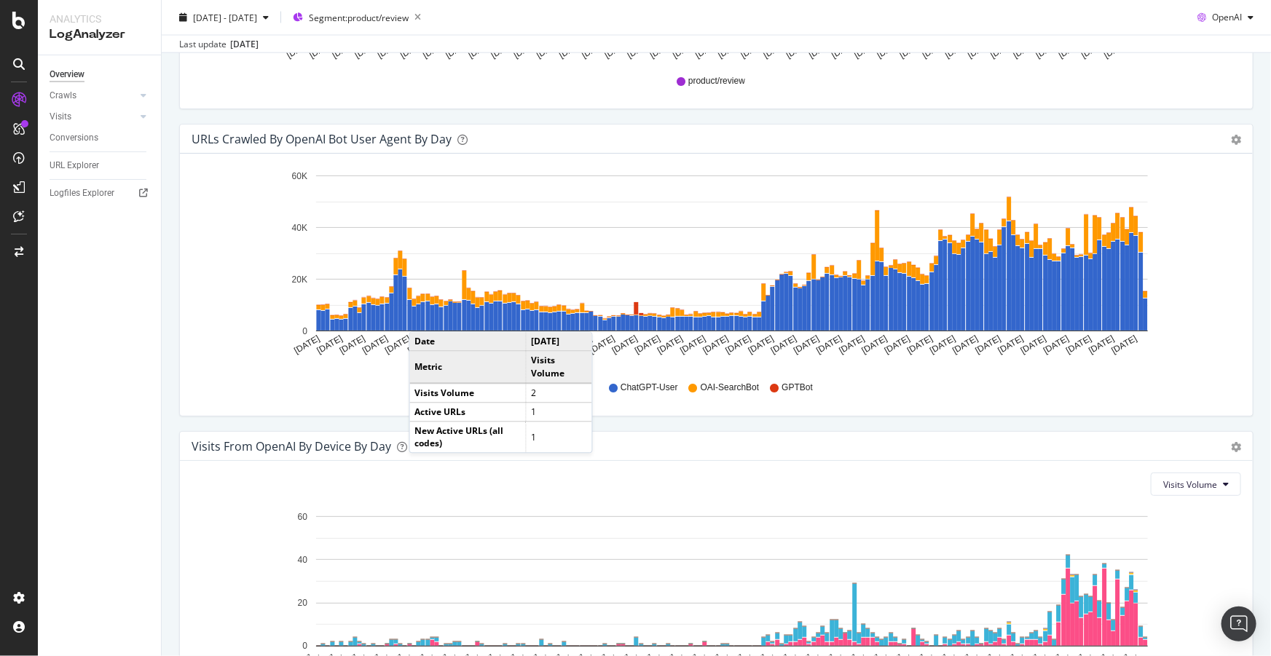
click at [867, 415] on div "URLs Crawled by OpenAI bot User Agent By Day Timeline (by Value) Timeline (by P…" at bounding box center [716, 270] width 1074 height 293
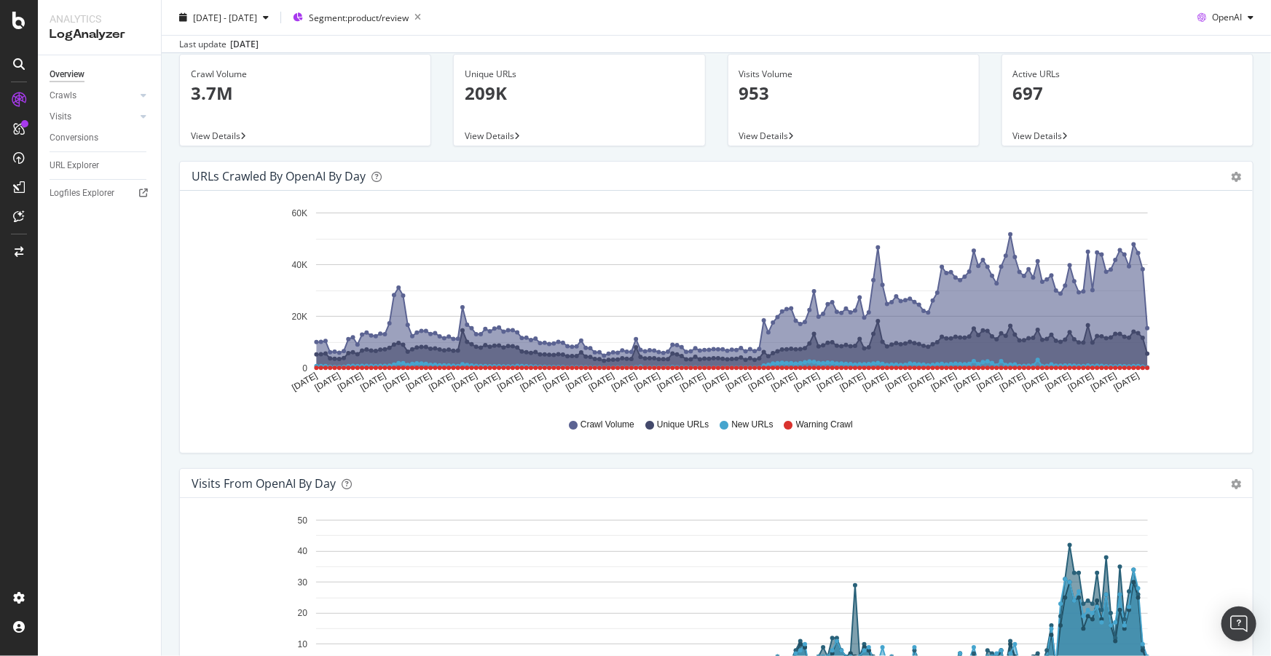
scroll to position [0, 0]
